Goal: Information Seeking & Learning: Check status

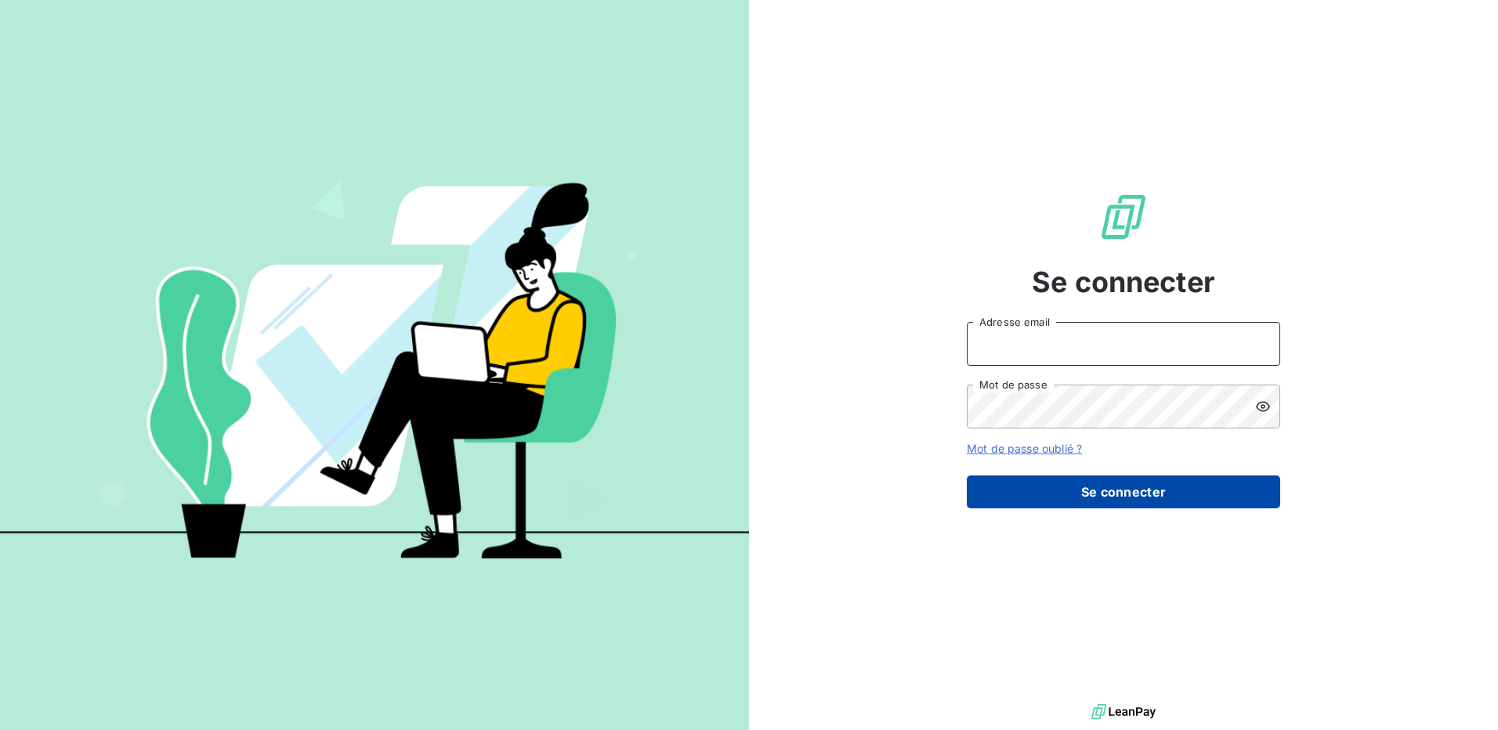
type input "comptaclient@maisonbonifassi.com"
click at [1130, 492] on button "Se connecter" at bounding box center [1123, 492] width 313 height 33
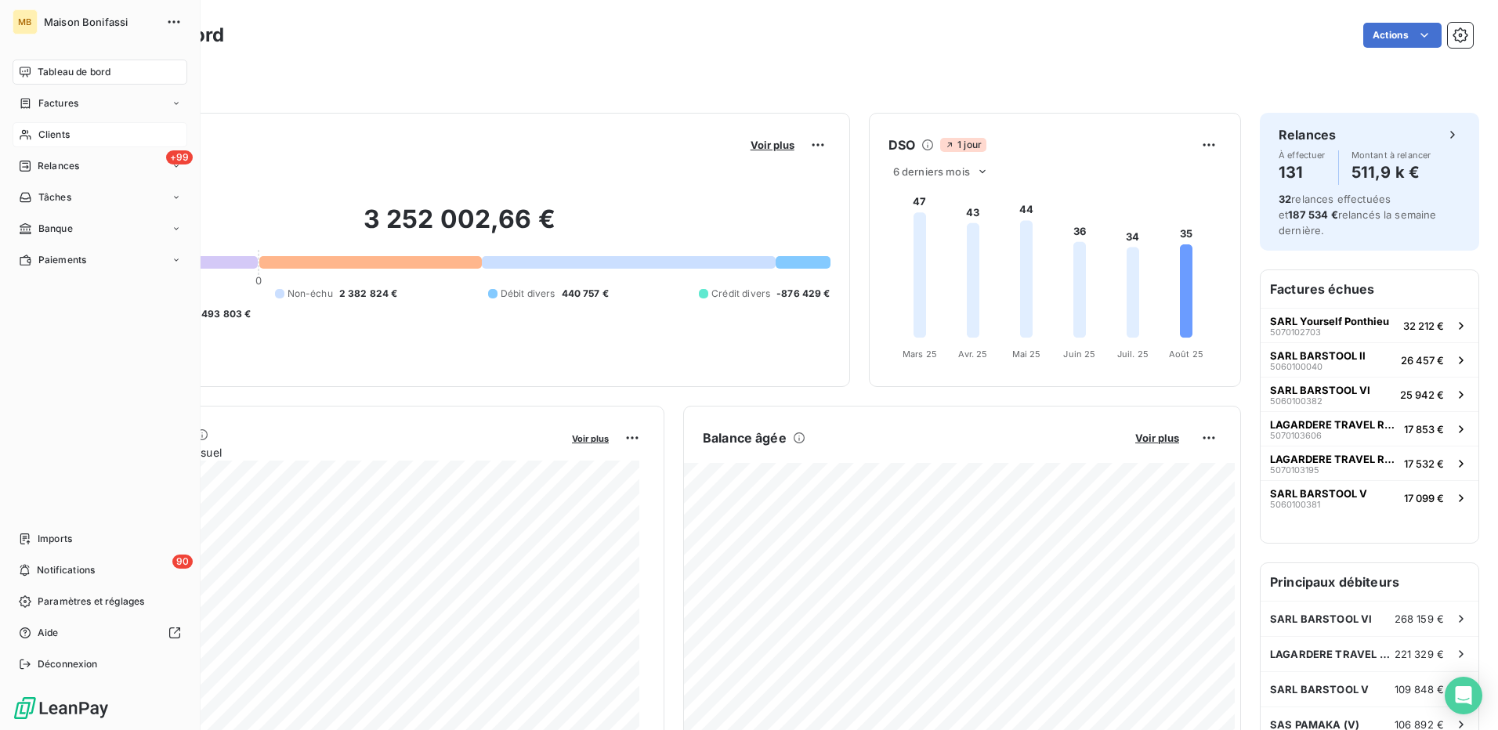
click at [59, 130] on span "Clients" at bounding box center [53, 135] width 31 height 14
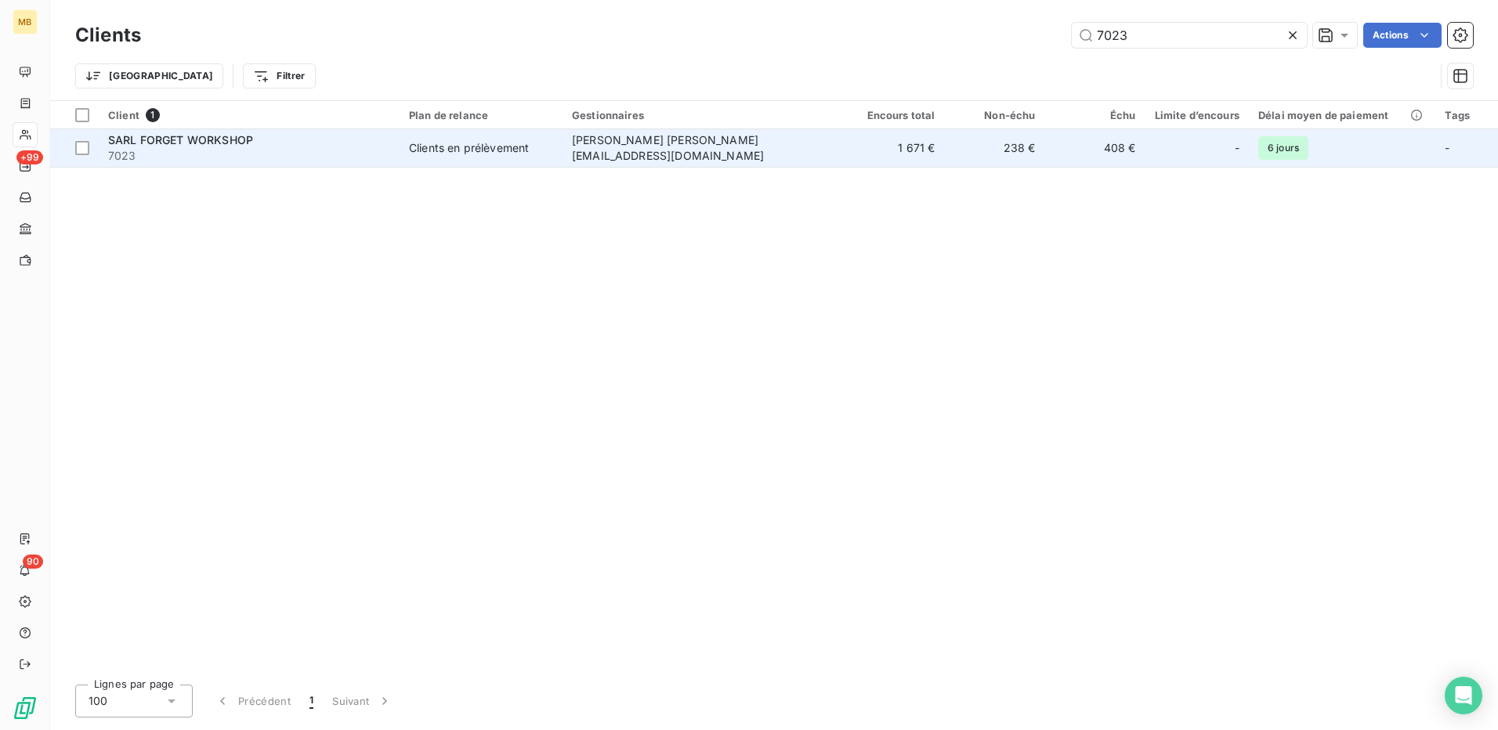
type input "7023"
click at [689, 139] on td "Jan jan.french@maisonbonifassi.com" at bounding box center [703, 148] width 282 height 38
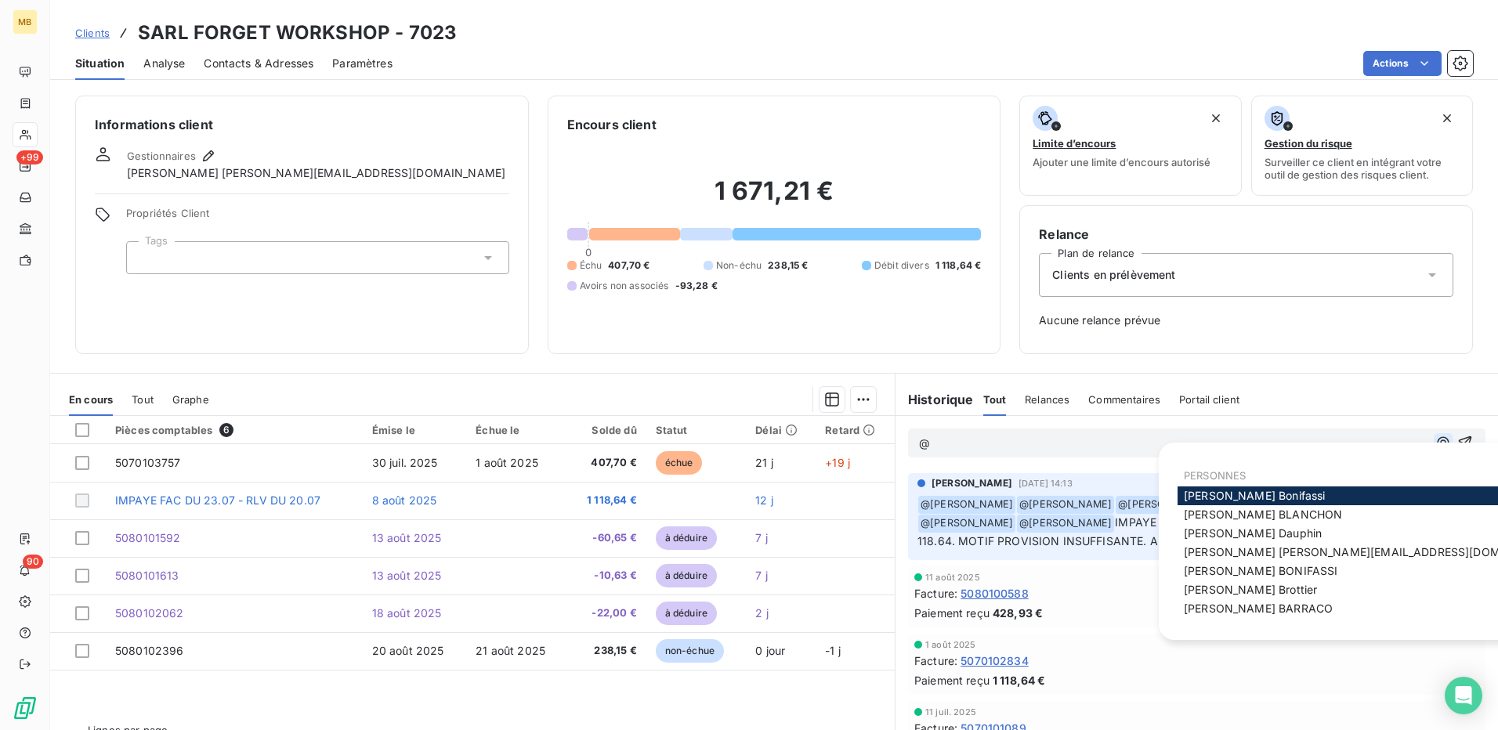
click at [1435, 449] on icon "button" at bounding box center [1443, 443] width 16 height 16
click at [1338, 511] on div "Elodie BLANCHON" at bounding box center [1372, 514] width 391 height 19
click at [1310, 519] on div "Elodie BLANCHON" at bounding box center [1372, 514] width 391 height 19
click at [1241, 515] on span "Elodie BLANCHON" at bounding box center [1263, 514] width 158 height 13
click at [1435, 443] on icon "button" at bounding box center [1443, 444] width 16 height 16
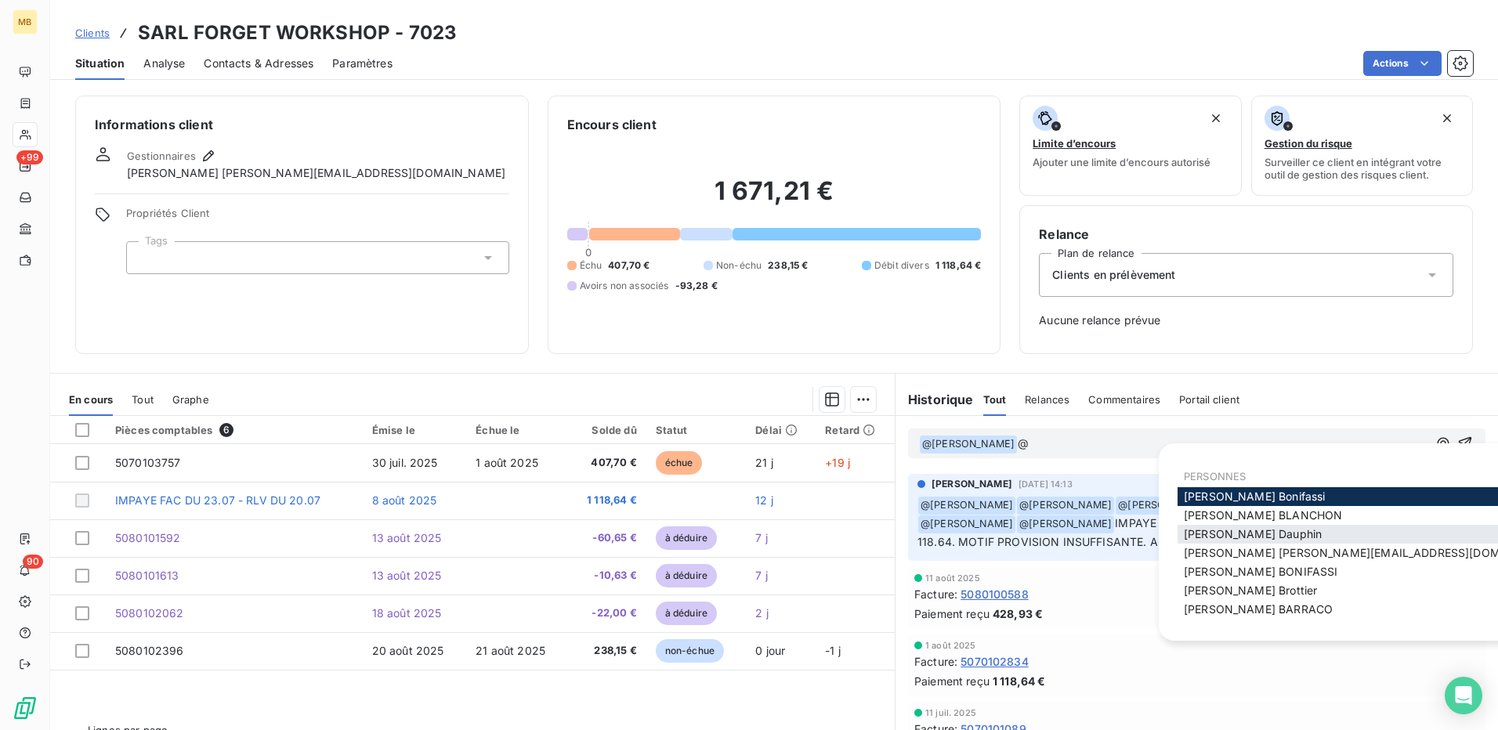
click at [1280, 542] on div "Franck Dauphin" at bounding box center [1372, 534] width 391 height 19
click at [1237, 531] on span "Franck Dauphin" at bounding box center [1253, 533] width 138 height 13
click at [1435, 447] on icon "button" at bounding box center [1443, 444] width 16 height 16
click at [1279, 555] on span "Jan jan.french@maisonbonifassi.com" at bounding box center [1373, 552] width 378 height 13
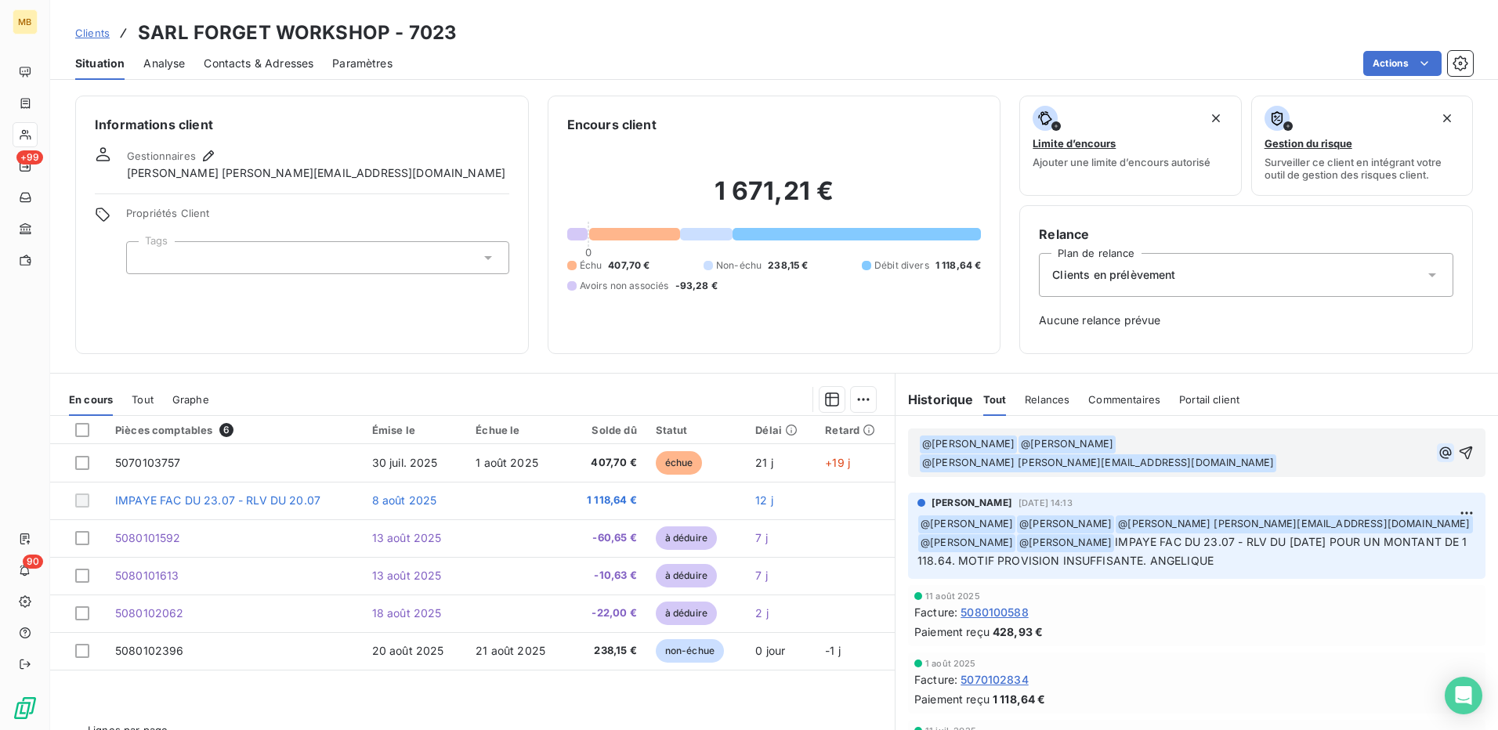
click at [1438, 445] on icon "button" at bounding box center [1446, 453] width 16 height 16
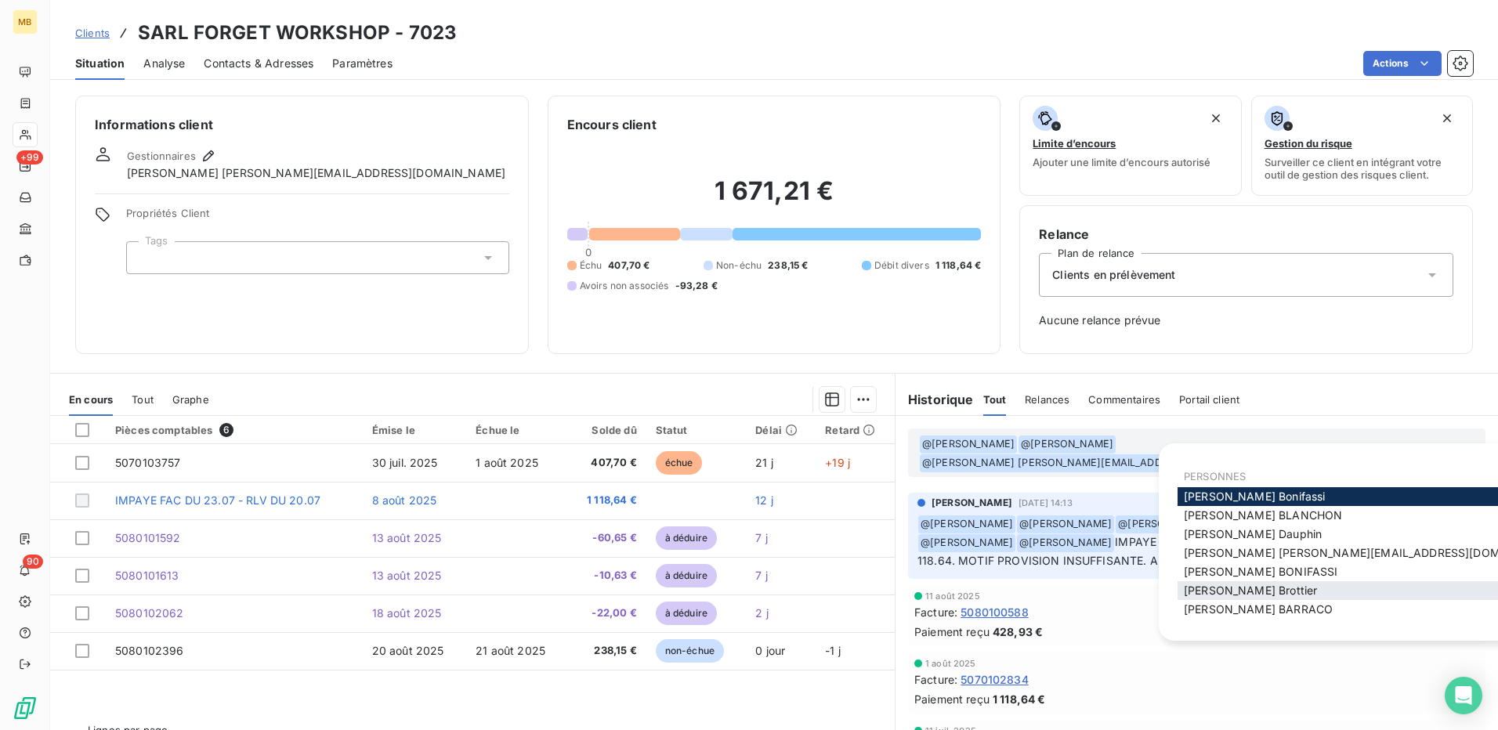
click at [1279, 584] on div "Mélissa Brottier" at bounding box center [1372, 590] width 391 height 19
click at [1257, 584] on span "Mélissa Brottier" at bounding box center [1250, 590] width 133 height 13
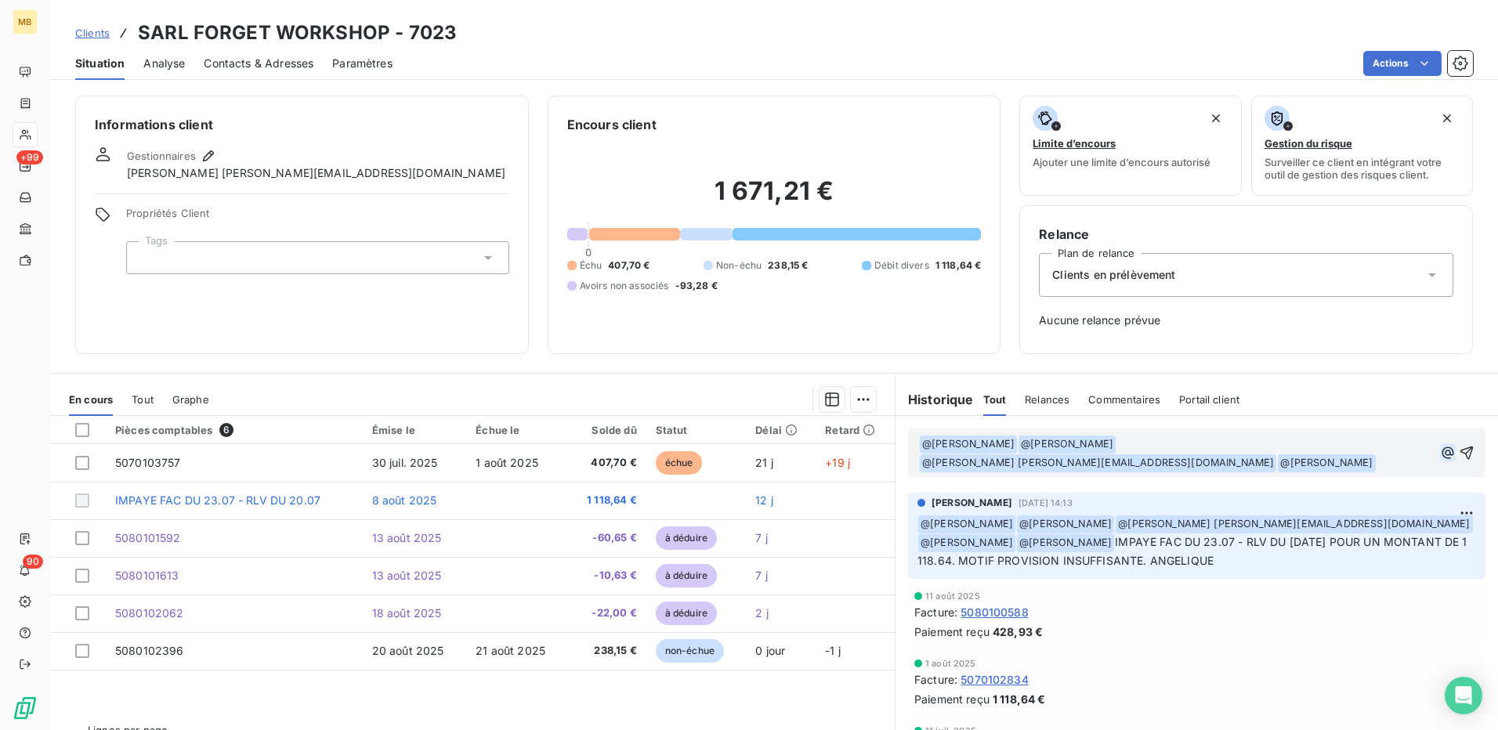
click at [1440, 443] on button "button" at bounding box center [1448, 452] width 16 height 19
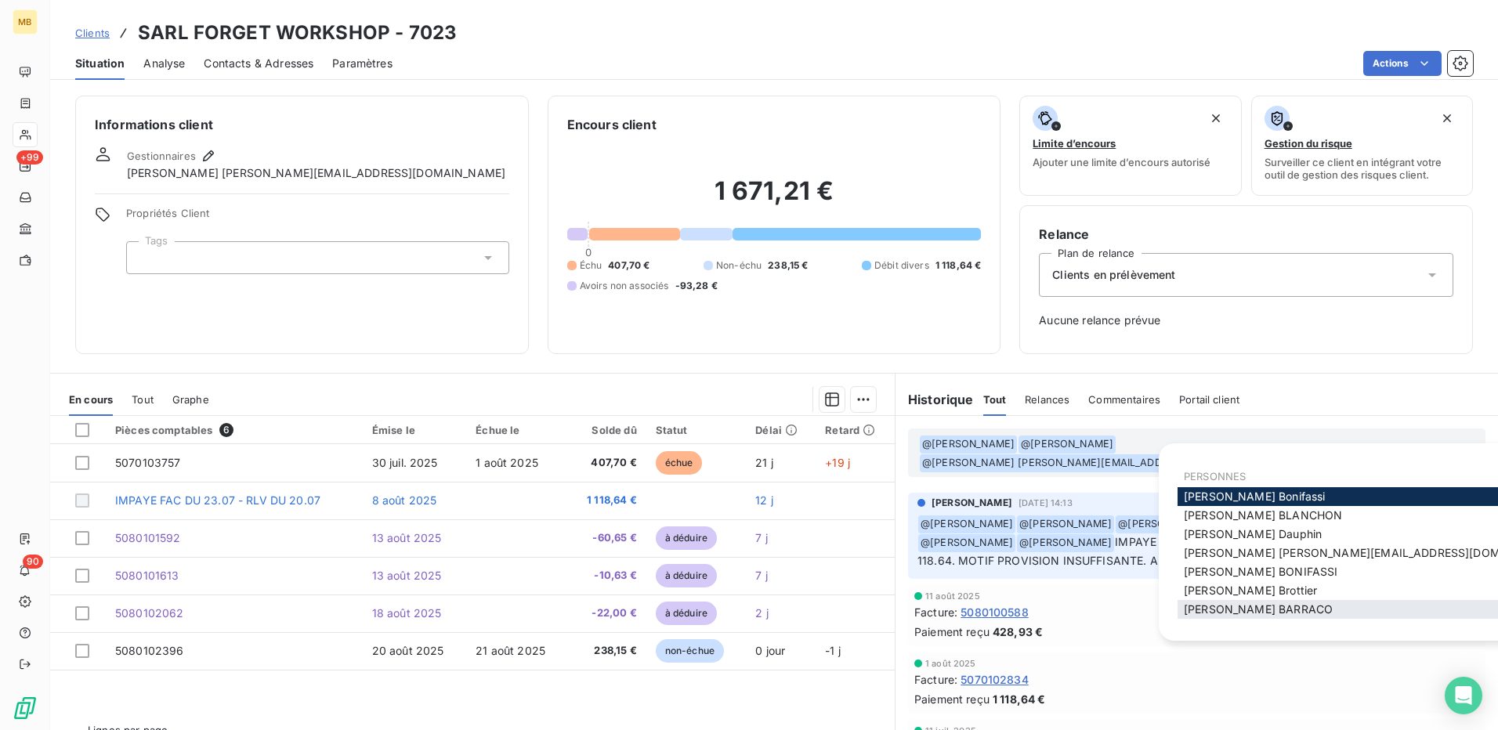
click at [1264, 613] on span "Romain BARRACO" at bounding box center [1258, 608] width 149 height 13
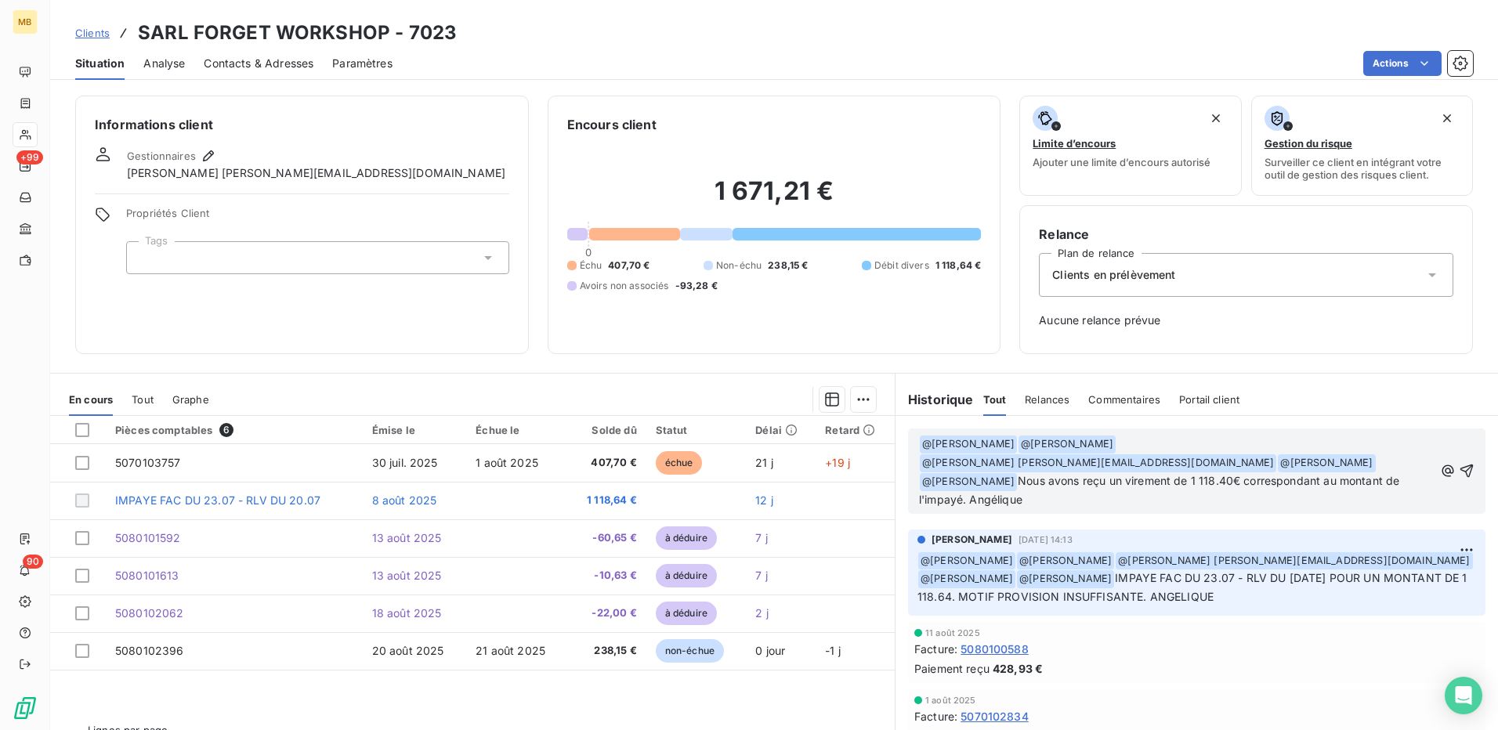
click at [1103, 474] on span "Nous avons reçu un virement de 1 118.40€ correspondant au montant de l'impayé. …" at bounding box center [1160, 490] width 483 height 32
click at [1263, 474] on span "Nous avons reçu le 19/08 un virement de 1 118.40€ correspondant au montant de l…" at bounding box center [1175, 490] width 512 height 32
click at [1459, 463] on icon "button" at bounding box center [1467, 471] width 16 height 16
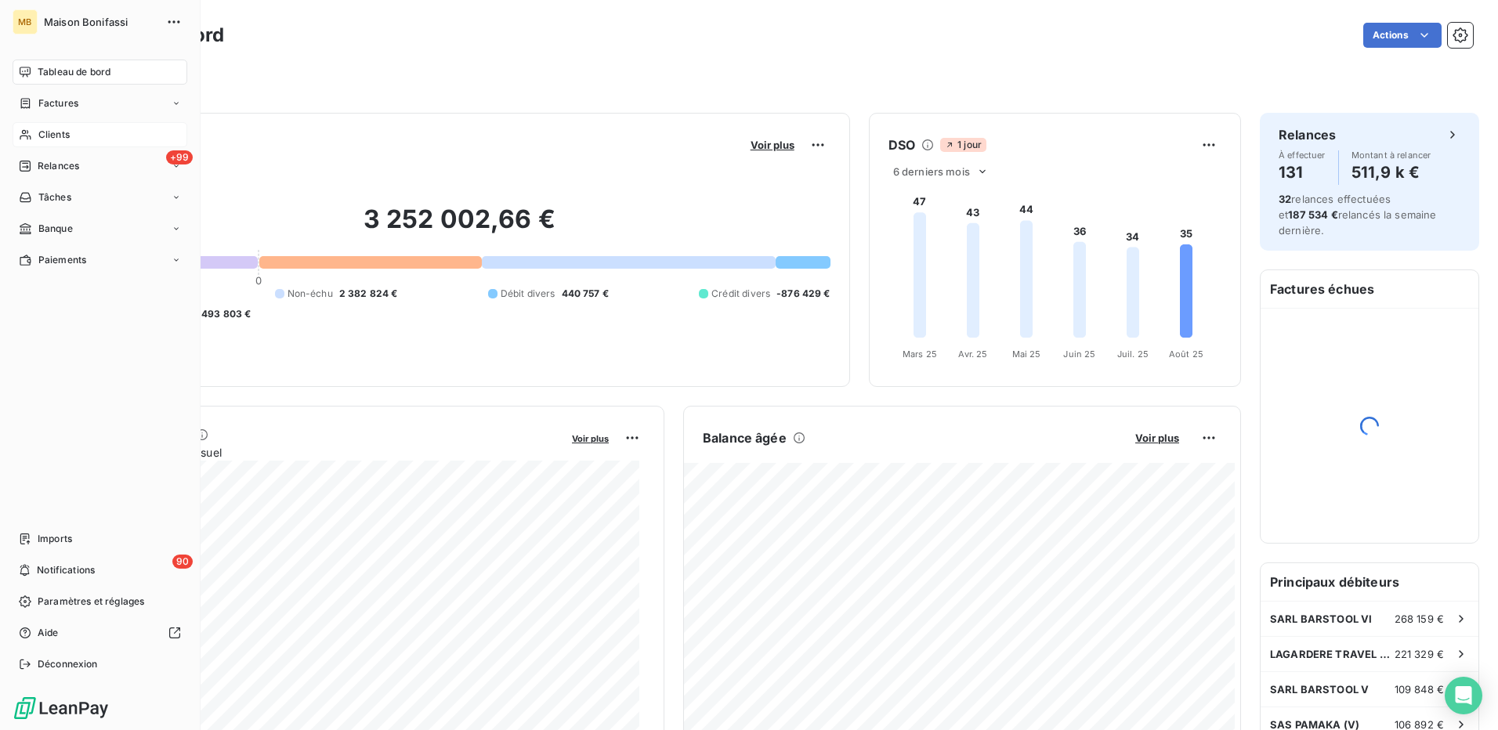
click at [59, 140] on span "Clients" at bounding box center [53, 135] width 31 height 14
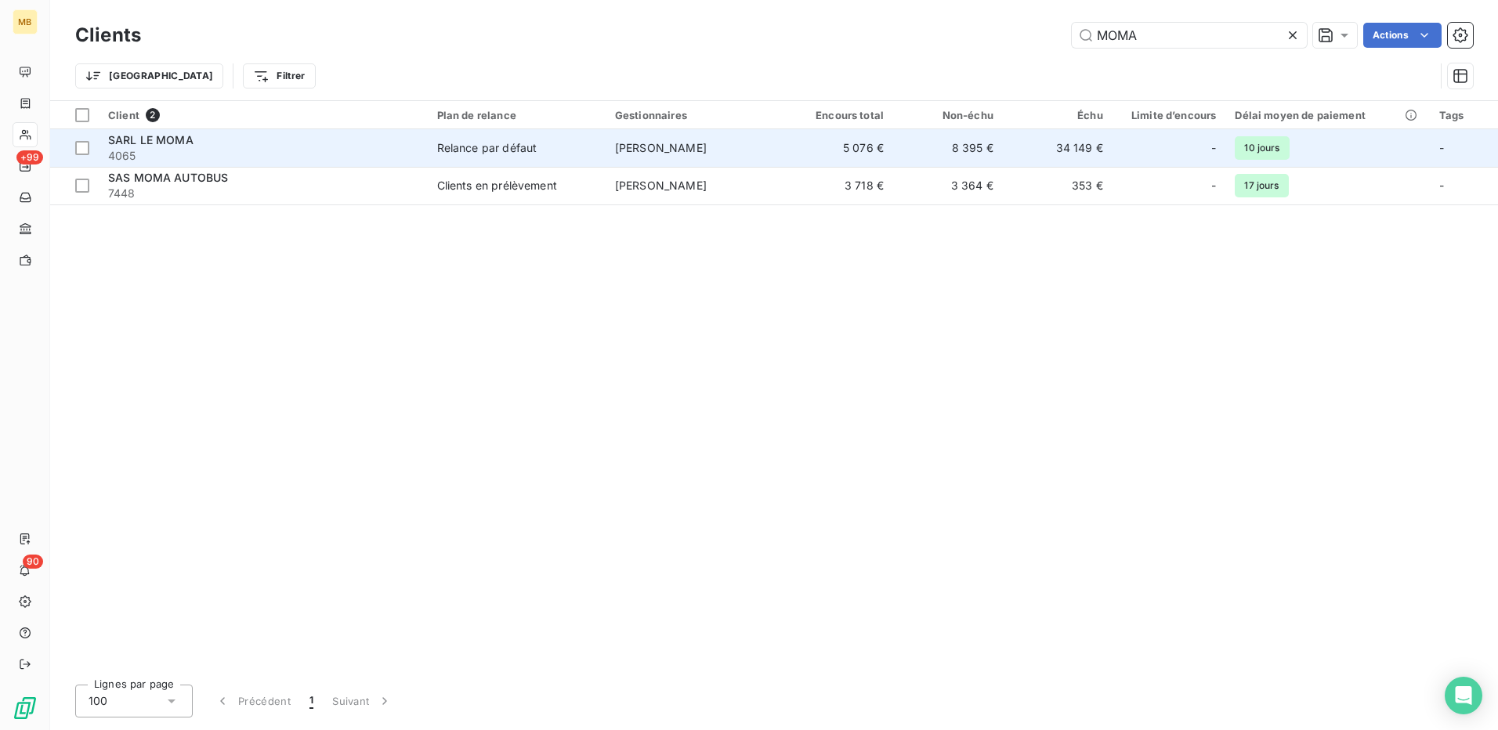
type input "MOMA"
click at [464, 150] on div "Relance par défaut" at bounding box center [487, 148] width 100 height 16
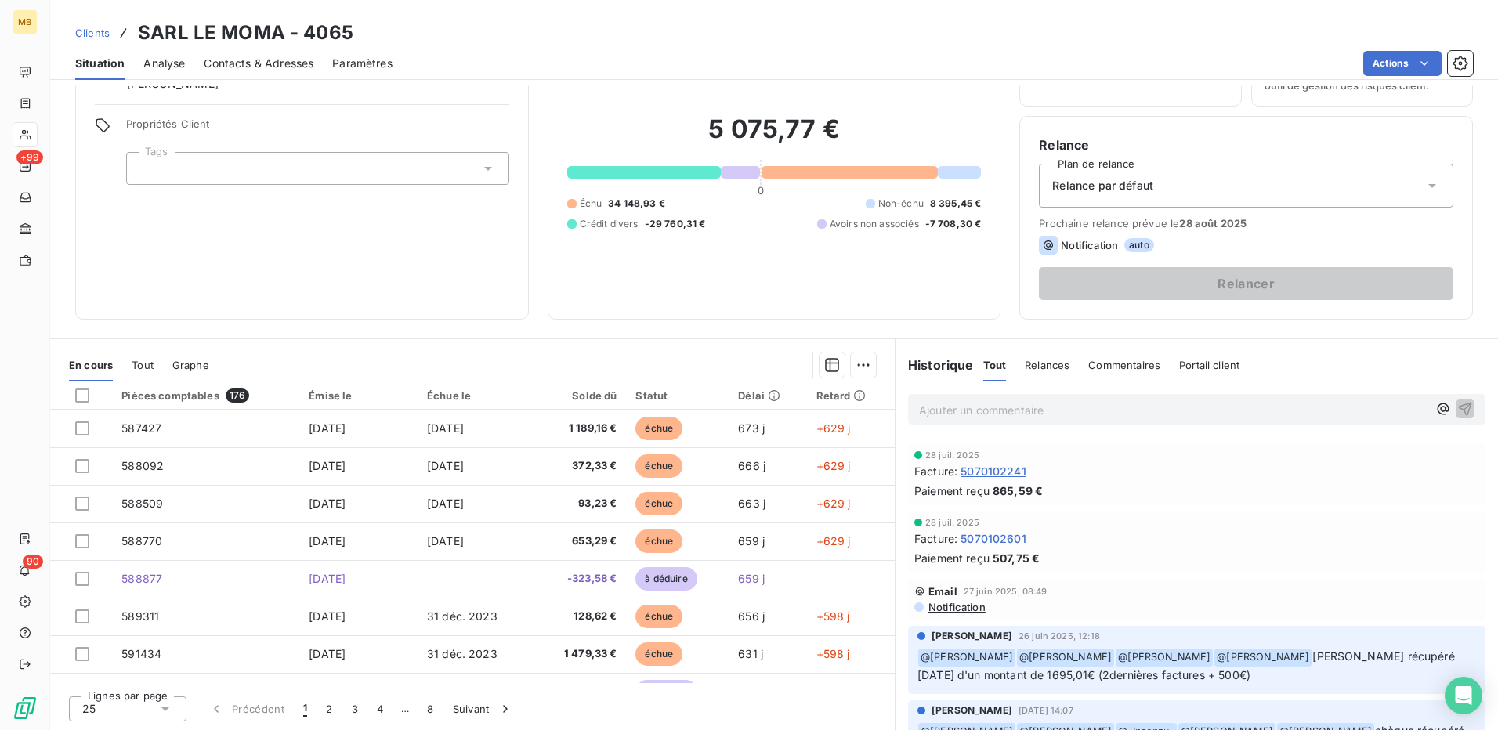
scroll to position [862, 0]
